Goal: Task Accomplishment & Management: Manage account settings

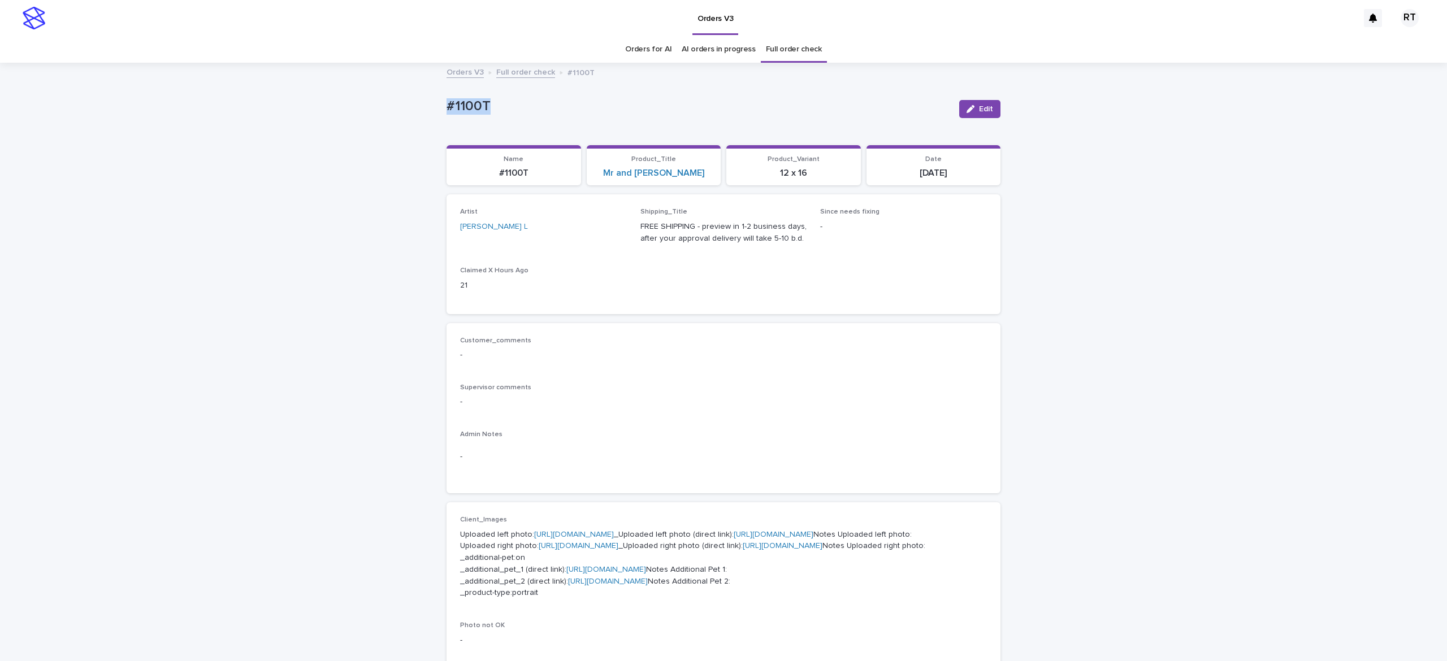
drag, startPoint x: 193, startPoint y: 120, endPoint x: 227, endPoint y: 115, distance: 34.2
click at [192, 119] on div "Loading... Saving… Loading... Saving… #1100T Edit #1100T Edit Sorry, there was …" at bounding box center [723, 602] width 1447 height 1077
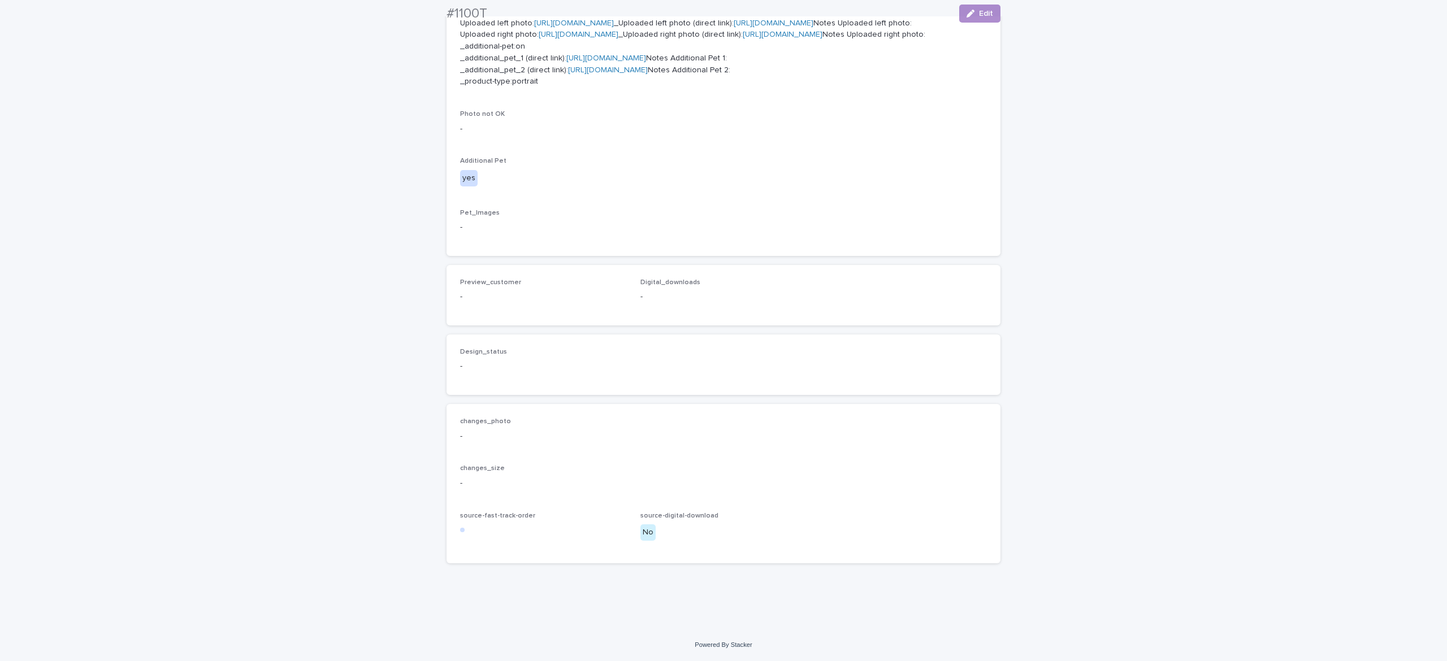
scroll to position [647, 0]
click at [969, 14] on div "button" at bounding box center [973, 14] width 12 height 8
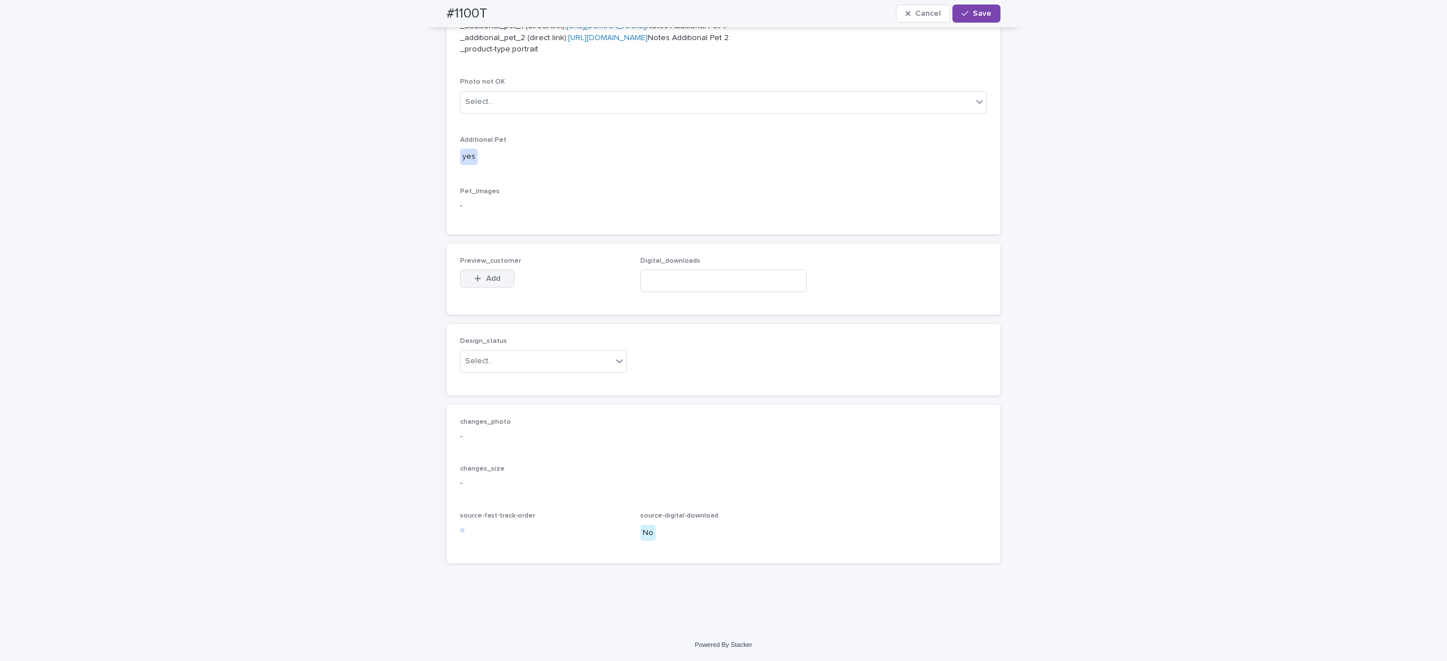
drag, startPoint x: 478, startPoint y: 320, endPoint x: 496, endPoint y: 330, distance: 20.0
click at [486, 283] on span "Add" at bounding box center [493, 279] width 14 height 8
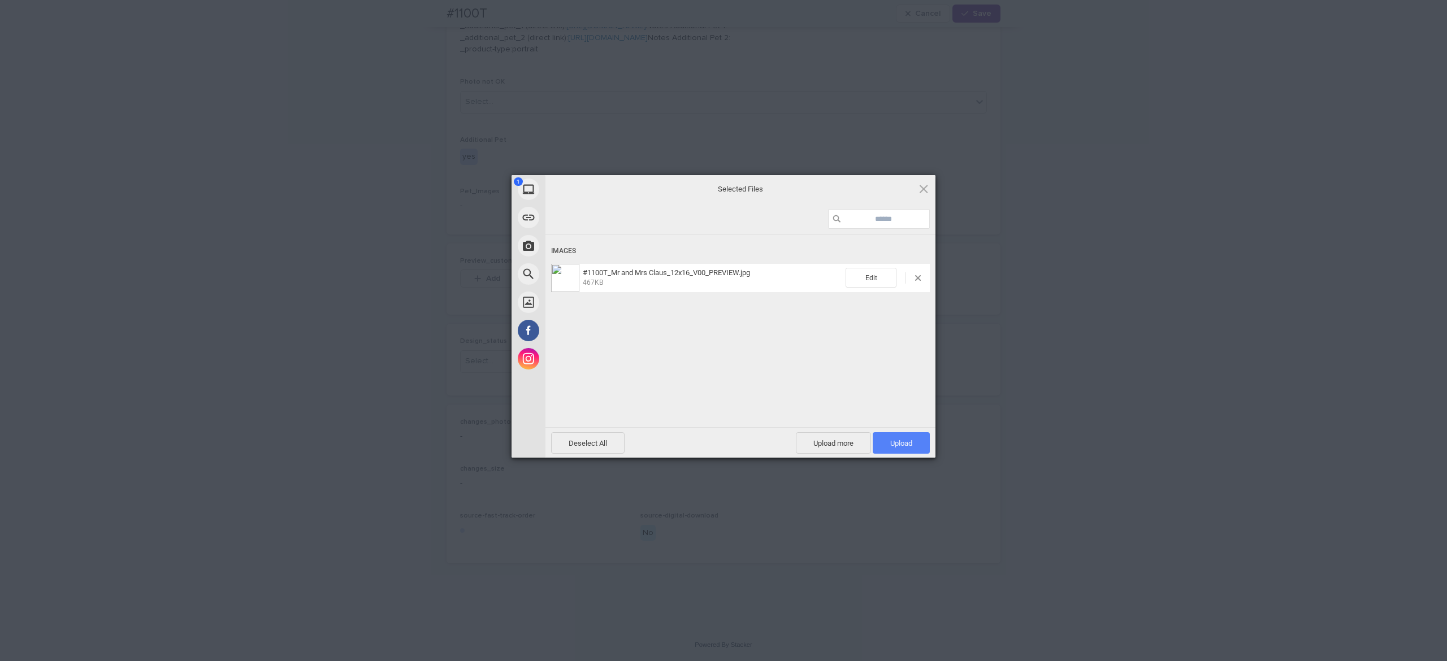
click at [905, 443] on span "Upload 1" at bounding box center [901, 443] width 22 height 8
click at [682, 386] on div "Uploading #1100T_Mr and Mrs Claus_12x16_V00_PREVIEW.jpg 0.00B / 467KB" at bounding box center [741, 348] width 390 height 226
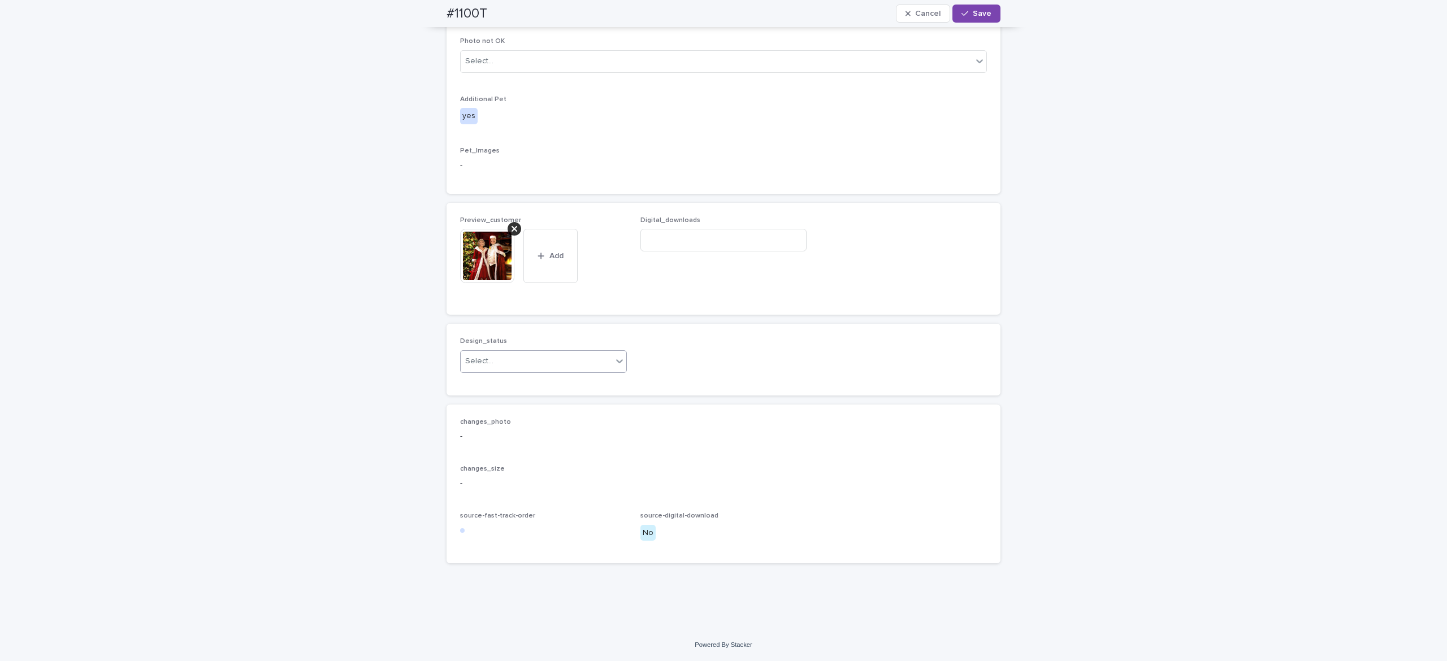
click at [525, 371] on div "Select..." at bounding box center [537, 361] width 152 height 19
click at [533, 440] on div "Uploaded" at bounding box center [535, 442] width 166 height 20
click at [978, 16] on span "Save" at bounding box center [982, 14] width 19 height 8
click at [479, 301] on img at bounding box center [487, 273] width 54 height 54
